Goal: Complete application form: Complete application form

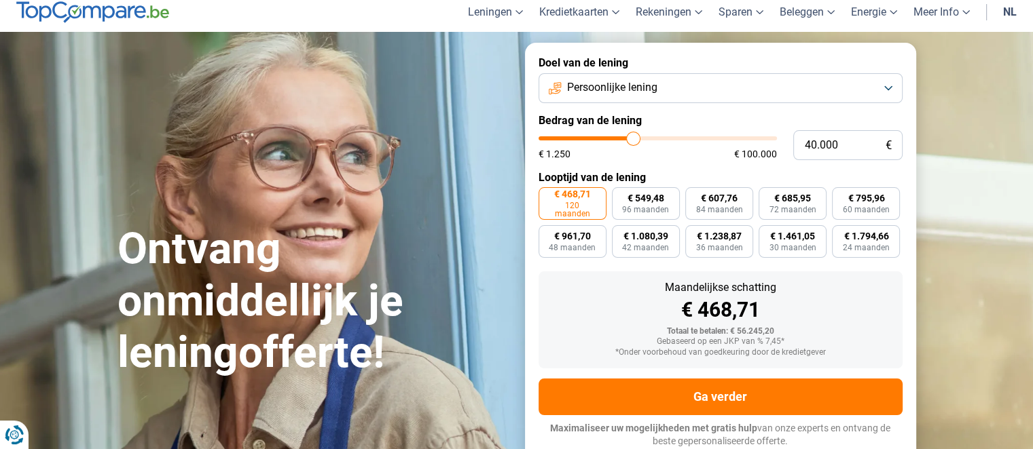
type input "40.750"
type input "40750"
type input "42.500"
type input "42500"
type input "44.250"
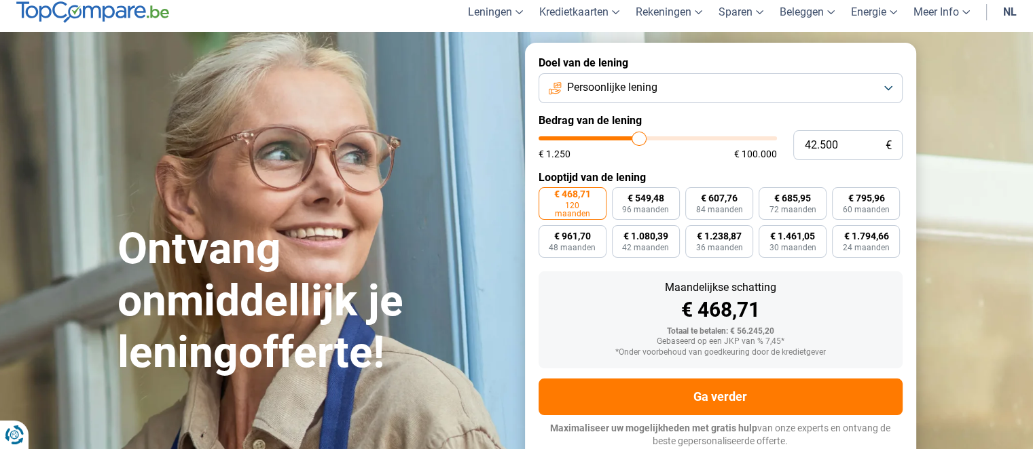
type input "44250"
type input "46.500"
type input "46500"
type input "48.250"
type input "48250"
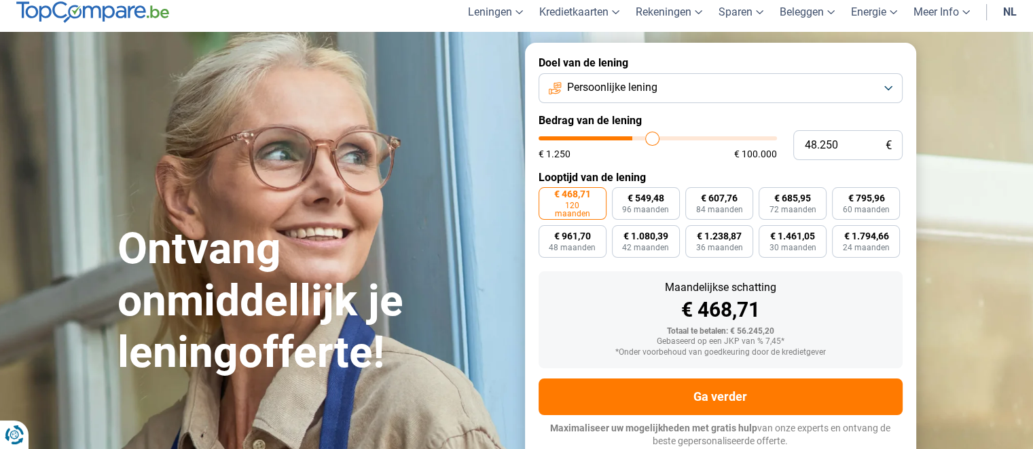
type input "51.500"
type input "51500"
type input "61.000"
type input "61000"
type input "83.750"
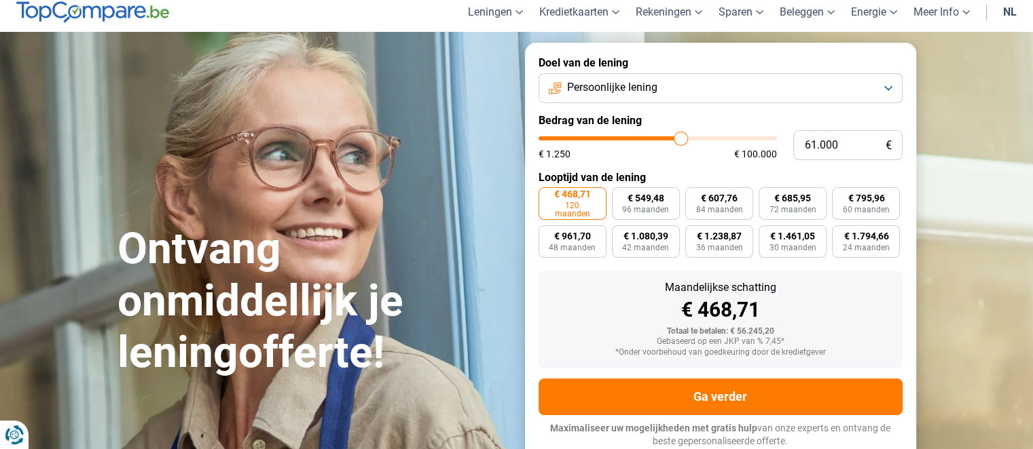
type input "83750"
type input "95.750"
type input "95750"
type input "100.000"
drag, startPoint x: 633, startPoint y: 135, endPoint x: 792, endPoint y: 130, distance: 159.0
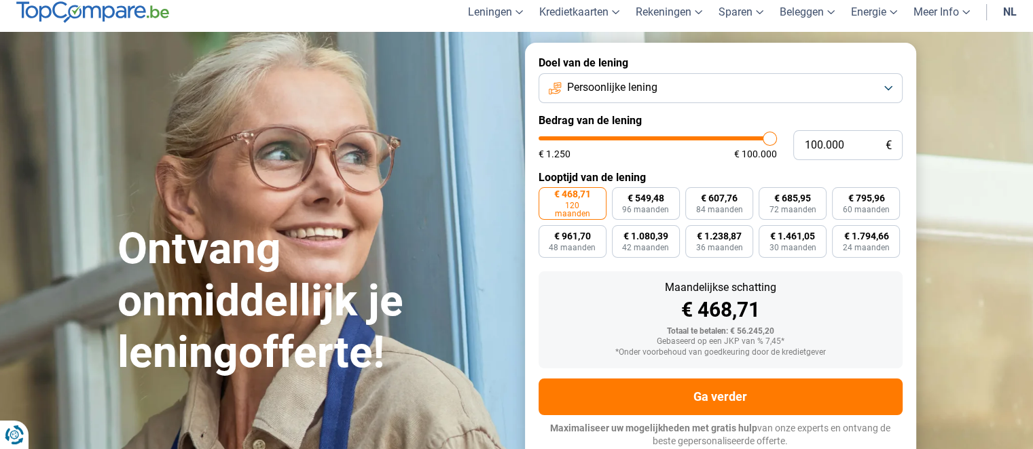
type input "100000"
click at [777, 136] on input "range" at bounding box center [657, 138] width 238 height 4
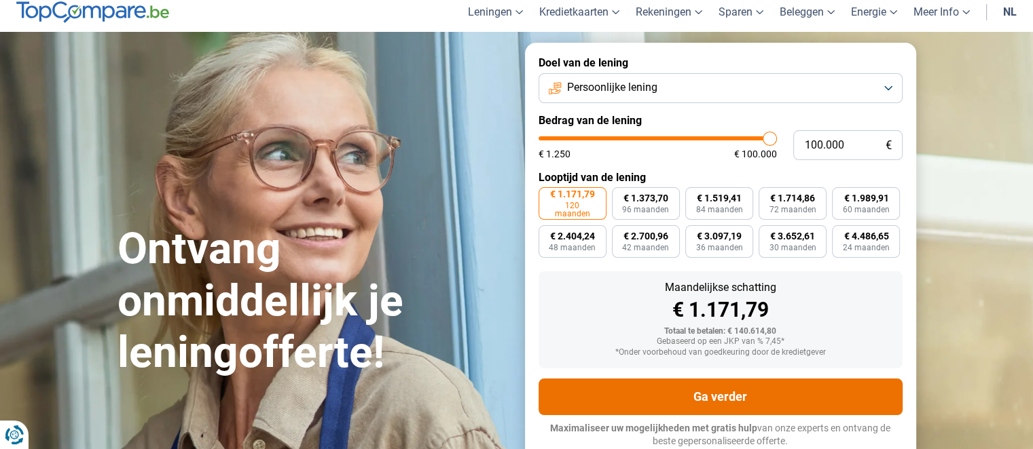
click at [758, 396] on button "Ga verder" at bounding box center [720, 397] width 364 height 37
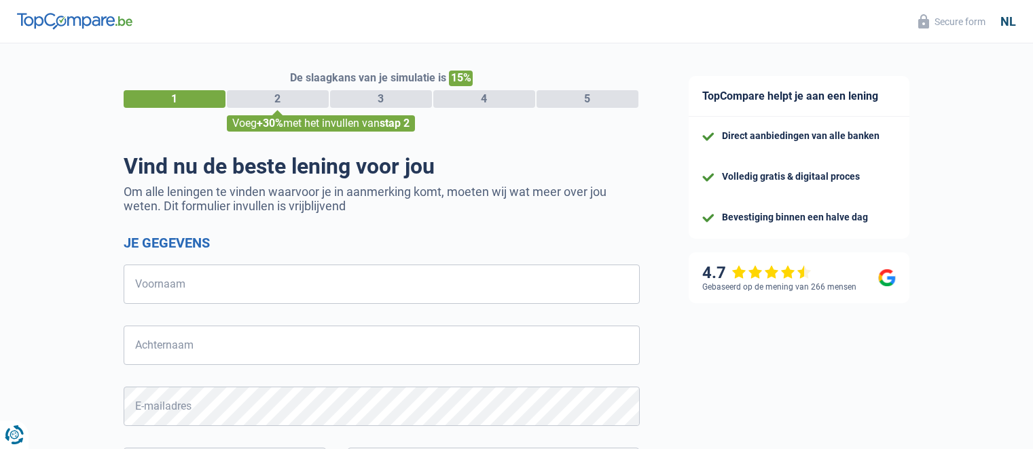
select select "32"
click at [231, 284] on input "Voornaam" at bounding box center [382, 284] width 516 height 39
type input "brusselaers"
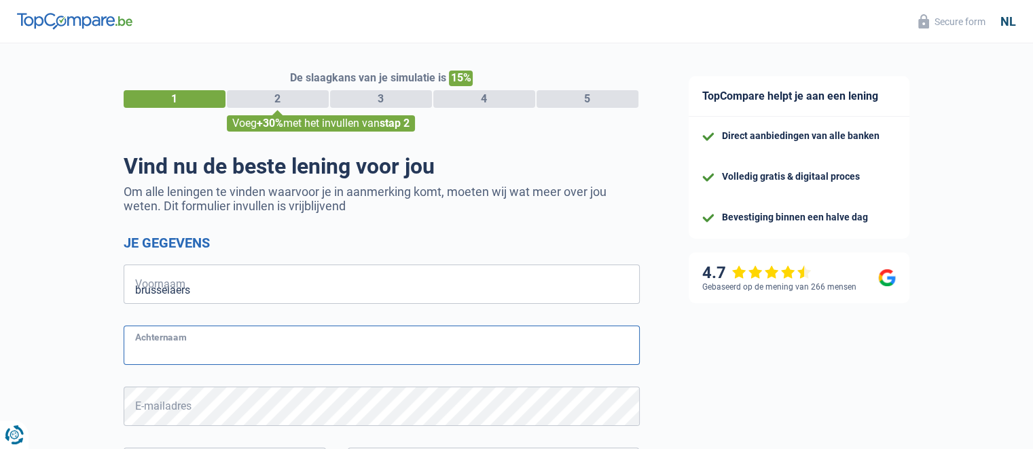
type input "bart"
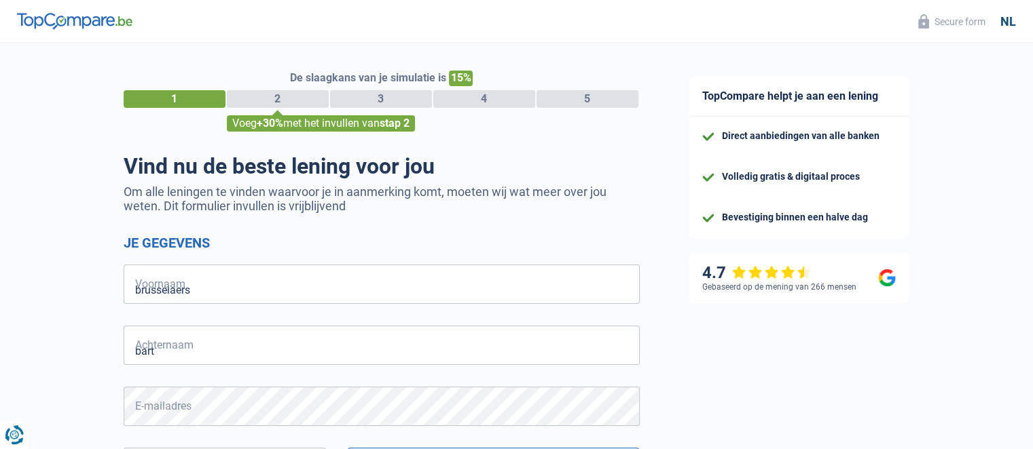
type input "470237621"
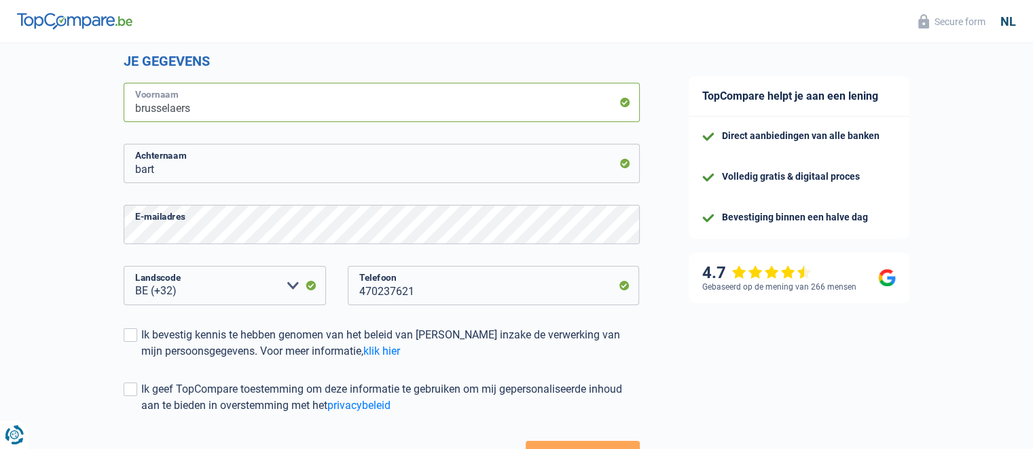
scroll to position [204, 0]
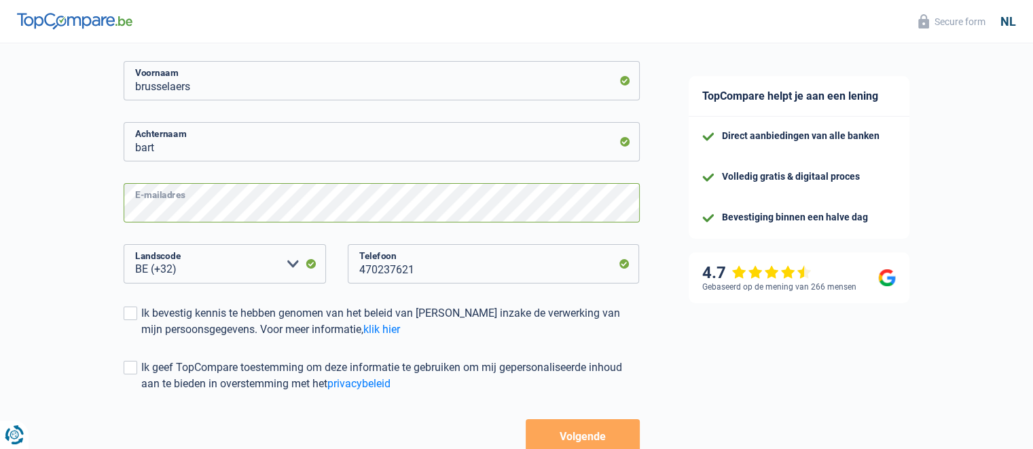
click at [85, 220] on div "De slaagkans van je simulatie is 15% 1 2 3 4 5 Voeg +30% met het invullen van s…" at bounding box center [332, 178] width 664 height 688
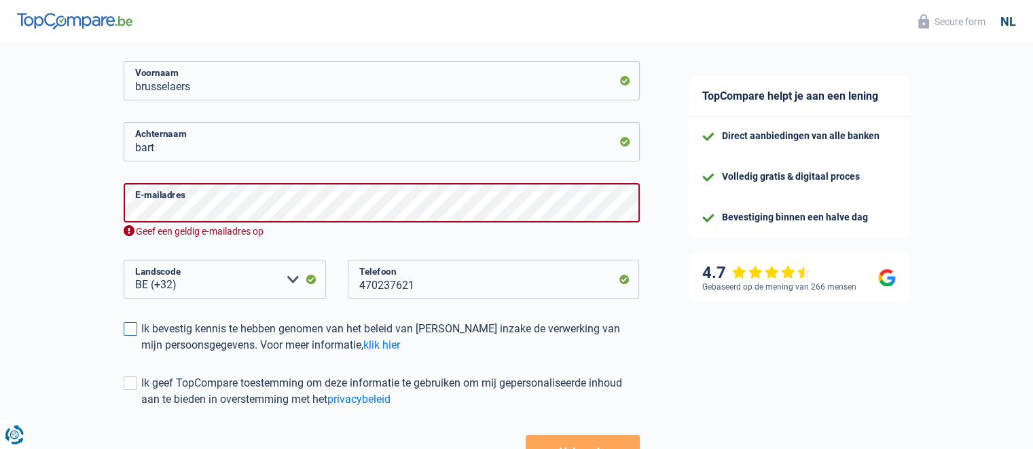
click at [565, 331] on div "Ik bevestig kennis te hebben genomen van het beleid van [PERSON_NAME] inzake de…" at bounding box center [390, 337] width 498 height 33
click at [141, 354] on input "Ik bevestig kennis te hebben genomen van het beleid van [PERSON_NAME] inzake de…" at bounding box center [141, 354] width 0 height 0
click at [551, 327] on div "Ik bevestig kennis te hebben genomen van het beleid van [PERSON_NAME] inzake de…" at bounding box center [390, 337] width 498 height 33
click at [141, 354] on input "Ik bevestig kennis te hebben genomen van het beleid van [PERSON_NAME] inzake de…" at bounding box center [141, 354] width 0 height 0
click at [464, 280] on input "470237621" at bounding box center [494, 279] width 292 height 39
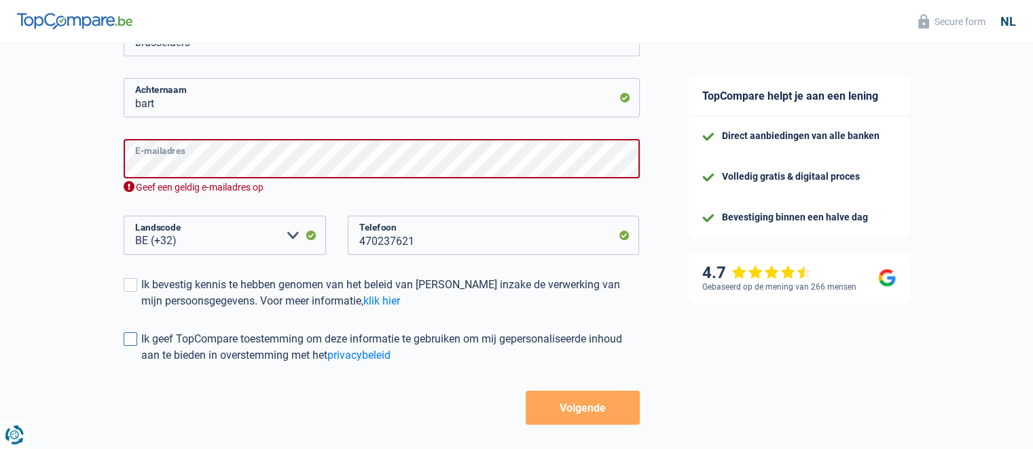
scroll to position [272, 0]
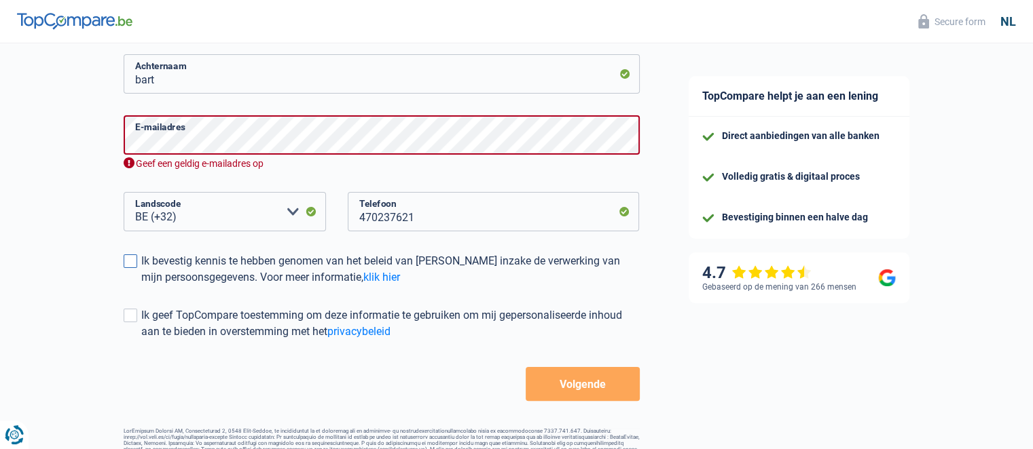
drag, startPoint x: 151, startPoint y: 268, endPoint x: 141, endPoint y: 266, distance: 9.7
click at [149, 268] on div "Ik bevestig kennis te hebben genomen van het beleid van [PERSON_NAME] inzake de…" at bounding box center [390, 269] width 498 height 33
click at [141, 286] on input "Ik bevestig kennis te hebben genomen van het beleid van [PERSON_NAME] inzake de…" at bounding box center [141, 286] width 0 height 0
click at [541, 386] on button "Volgende" at bounding box center [581, 384] width 113 height 34
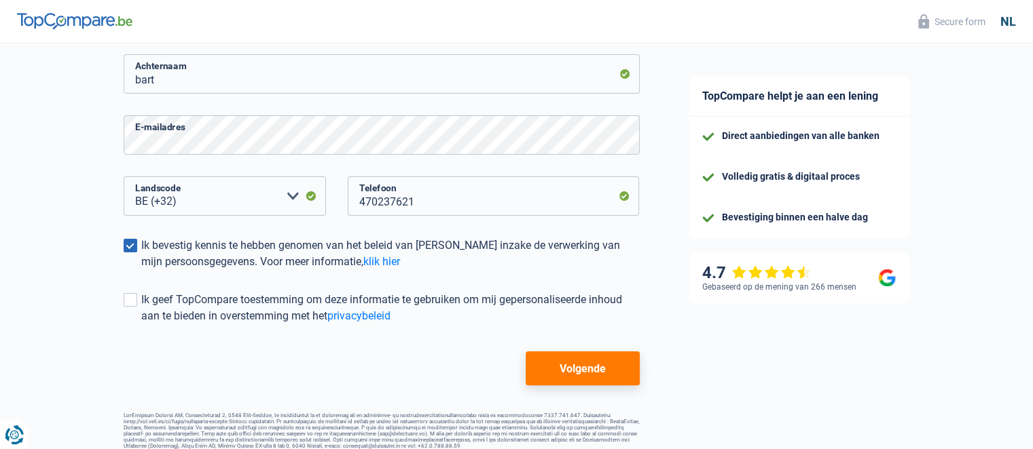
click at [581, 360] on button "Volgende" at bounding box center [581, 369] width 113 height 34
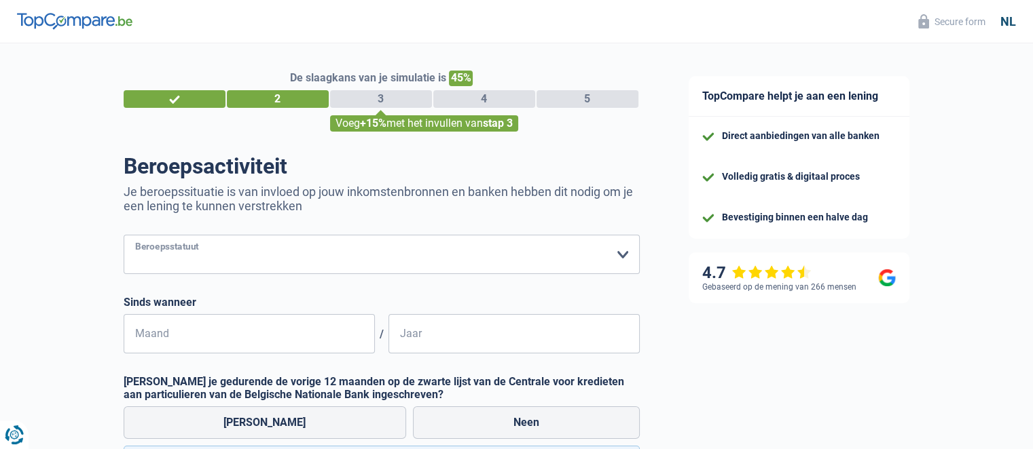
click at [595, 256] on select "Arbeider Bediende (privésector) Ambtenaar (overheidssector) Invalide Zelfstandi…" at bounding box center [382, 254] width 516 height 39
select select "independent"
click at [124, 236] on select "Arbeider Bediende (privésector) Ambtenaar (overheidssector) Invalide Zelfstandi…" at bounding box center [382, 254] width 516 height 39
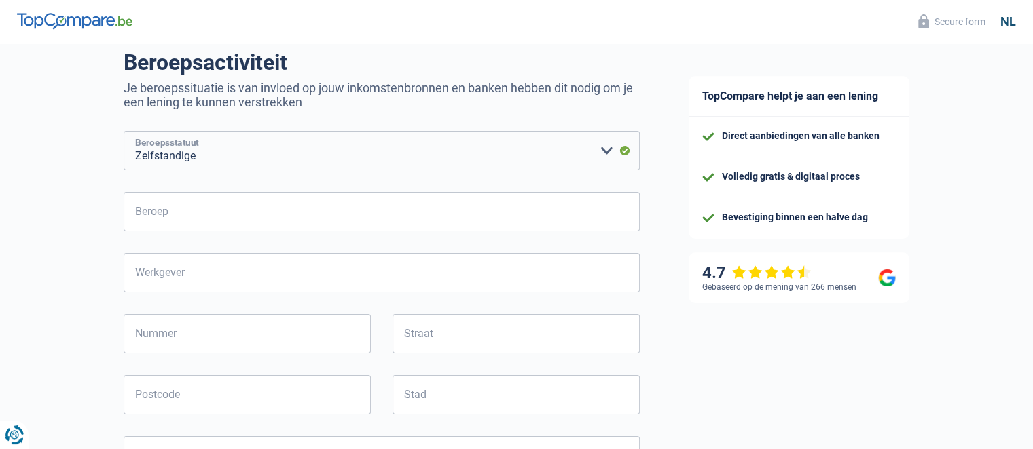
scroll to position [61, 0]
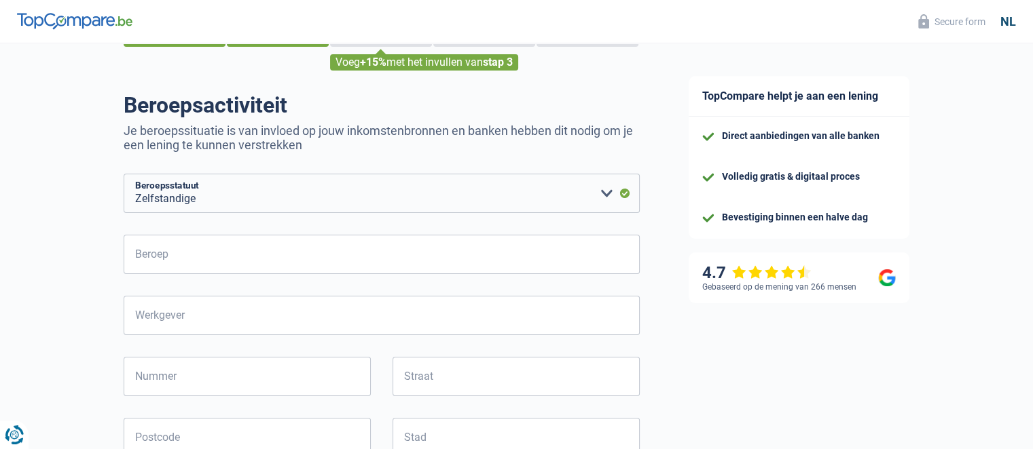
select select "32"
